Goal: Transaction & Acquisition: Download file/media

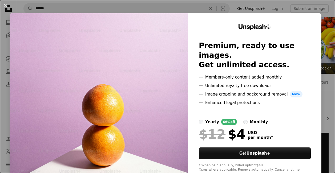
scroll to position [733, 0]
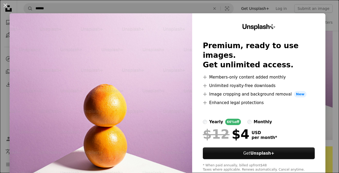
click at [324, 83] on div "An X shape Unsplash+ Premium, ready to use images. Get unlimited access. A plus…" at bounding box center [169, 86] width 339 height 173
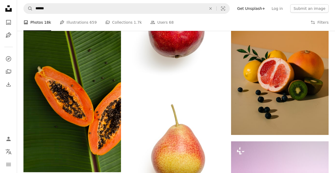
scroll to position [653, 0]
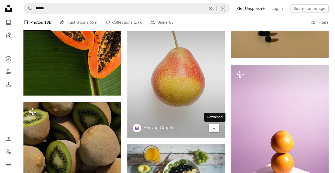
click at [214, 128] on icon "Arrow pointing down" at bounding box center [214, 128] width 4 height 6
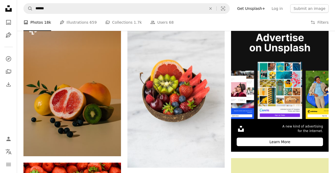
scroll to position [93, 0]
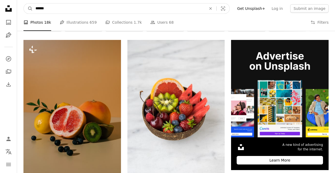
click at [53, 7] on input "******" at bounding box center [119, 8] width 172 height 10
type input "*"
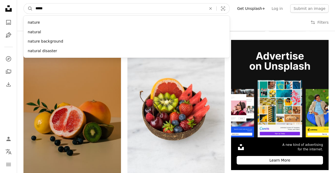
type input "******"
click button "A magnifying glass" at bounding box center [28, 8] width 9 height 10
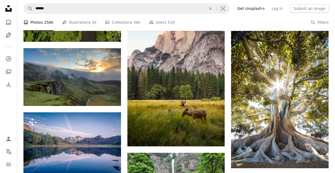
scroll to position [293, 0]
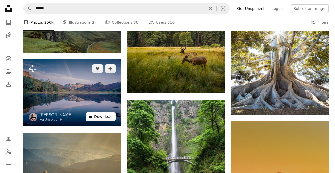
click at [97, 116] on button "A lock Download" at bounding box center [101, 117] width 30 height 9
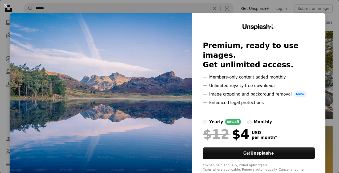
click at [325, 93] on div "An X shape Unsplash+ Premium, ready to use images. Get unlimited access. A plus…" at bounding box center [169, 86] width 339 height 173
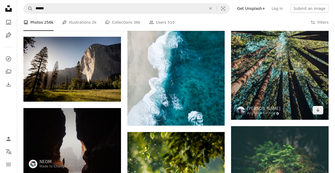
scroll to position [747, 0]
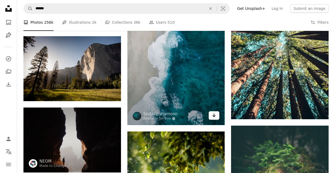
click at [212, 116] on icon "Arrow pointing down" at bounding box center [214, 115] width 4 height 6
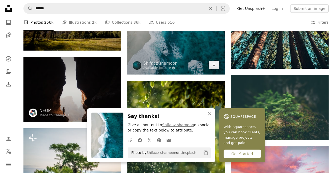
scroll to position [720, 0]
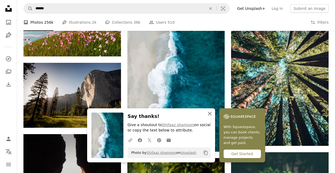
click at [209, 113] on icon "button" at bounding box center [210, 114] width 4 height 4
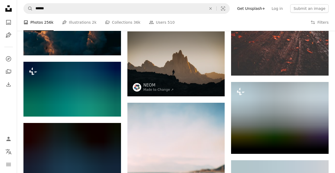
scroll to position [1227, 0]
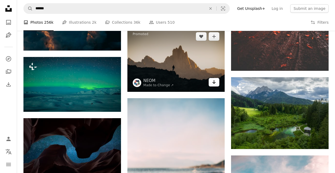
click at [213, 82] on icon "Download" at bounding box center [214, 82] width 3 height 4
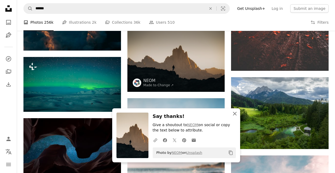
click at [234, 113] on icon "button" at bounding box center [235, 114] width 4 height 4
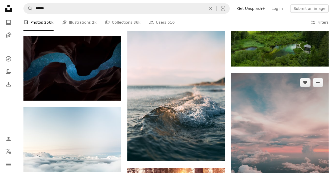
scroll to position [1342, 0]
